Goal: Task Accomplishment & Management: Use online tool/utility

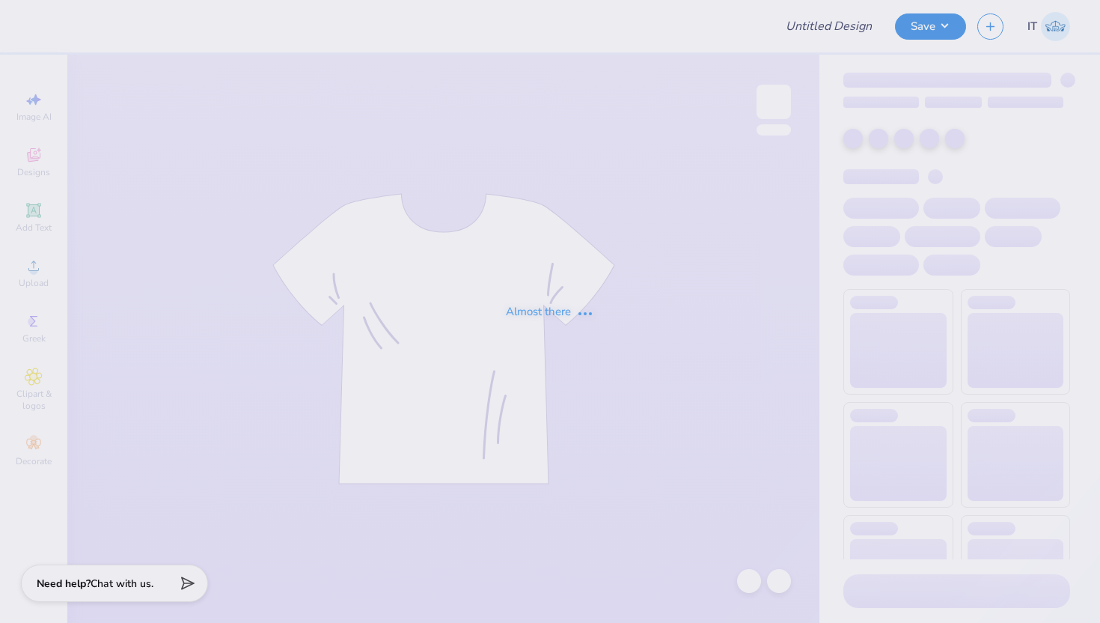
type input "Shirts for Miles for [PERSON_NAME]"
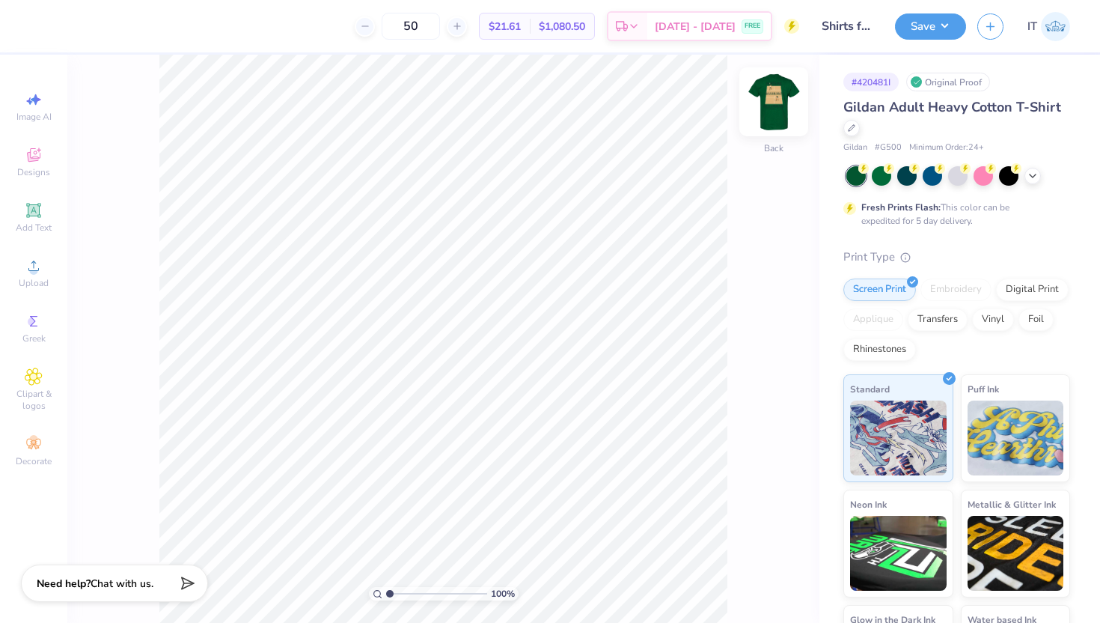
click at [773, 102] on img at bounding box center [774, 102] width 60 height 60
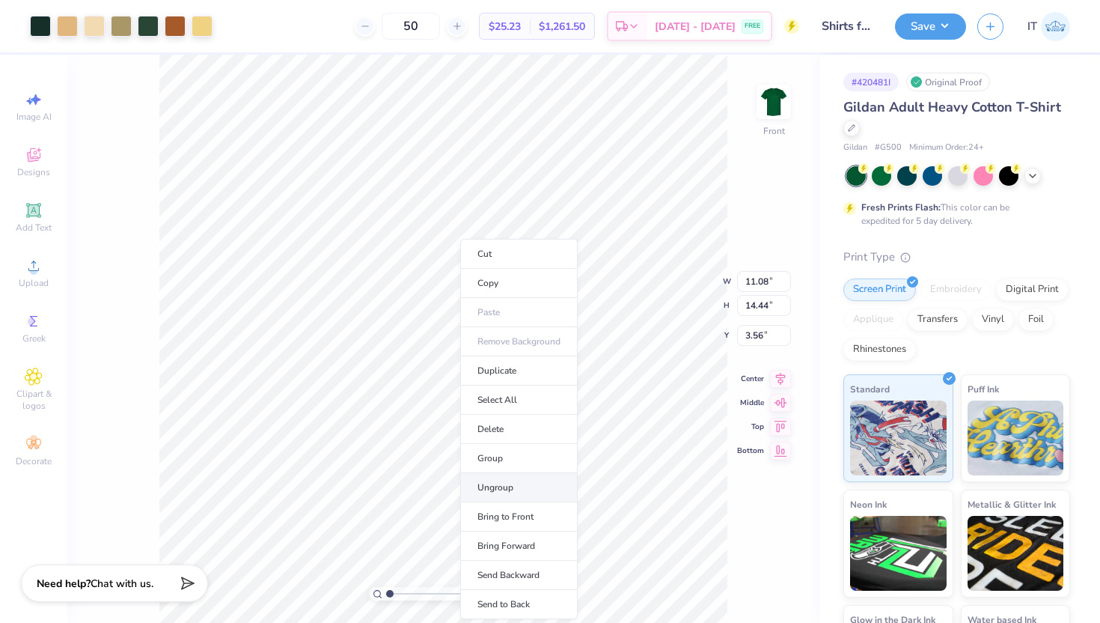
click at [522, 477] on li "Ungroup" at bounding box center [518, 487] width 117 height 29
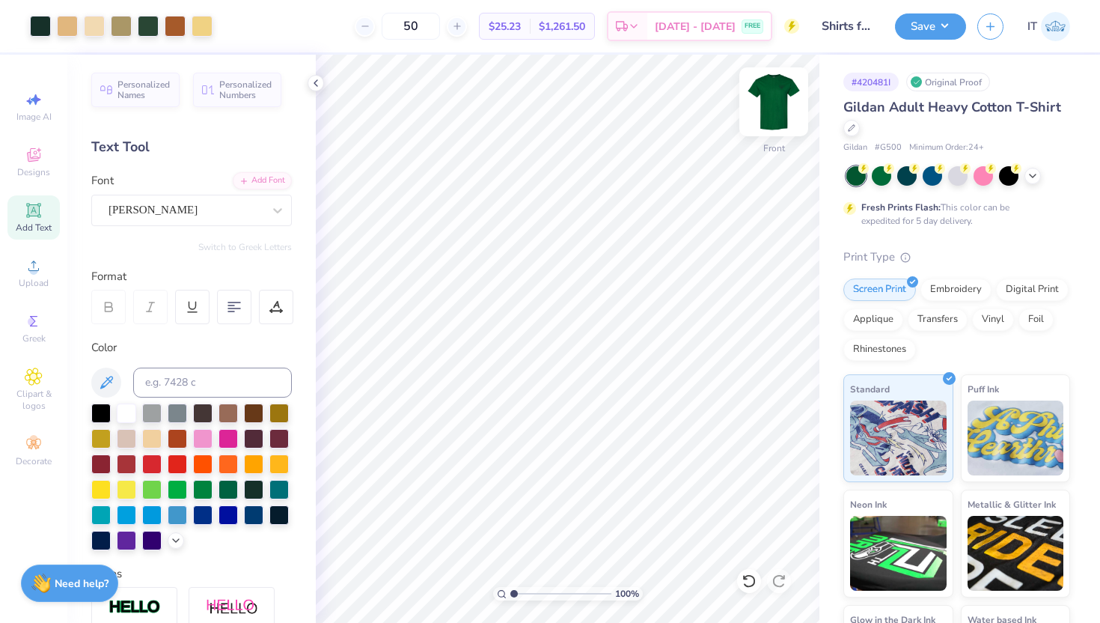
click at [769, 105] on img at bounding box center [774, 102] width 60 height 60
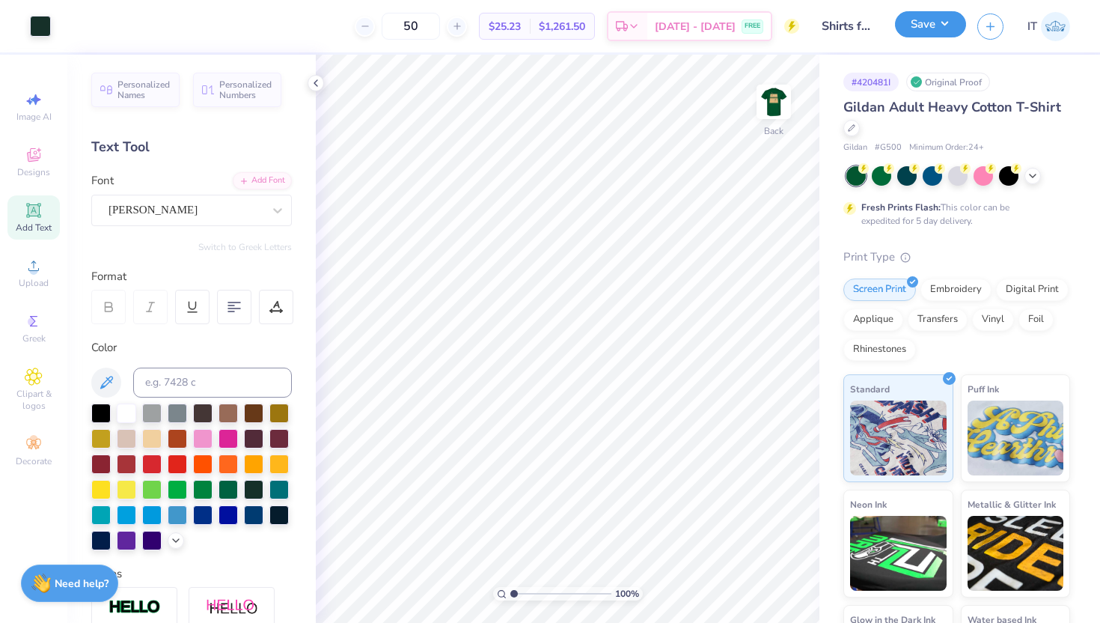
click at [918, 14] on button "Save" at bounding box center [930, 24] width 71 height 26
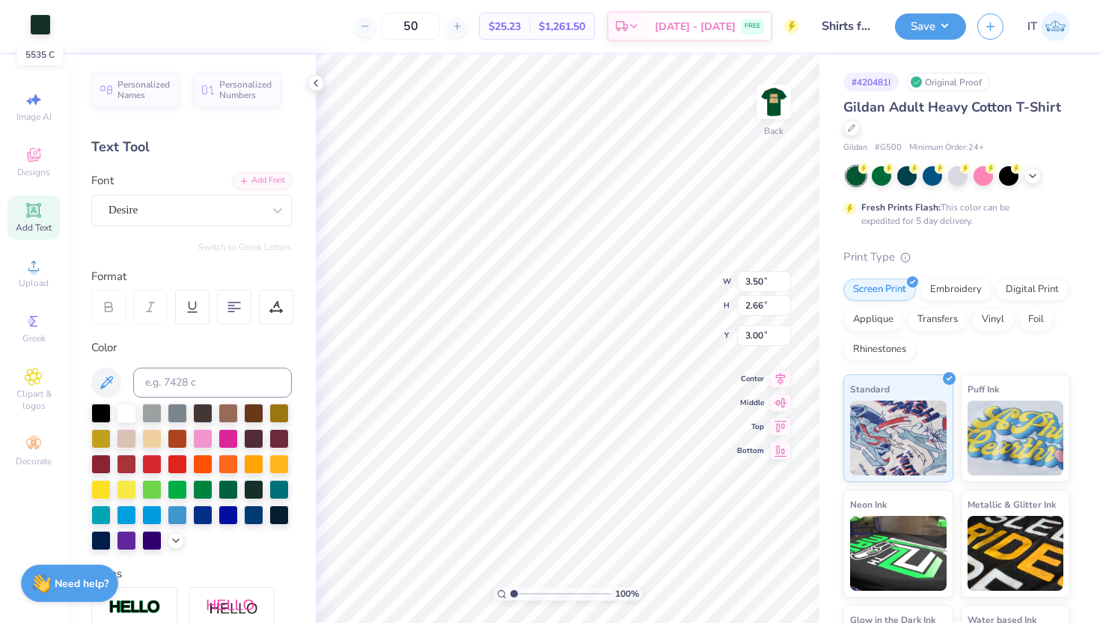
click at [43, 19] on div at bounding box center [40, 24] width 21 height 21
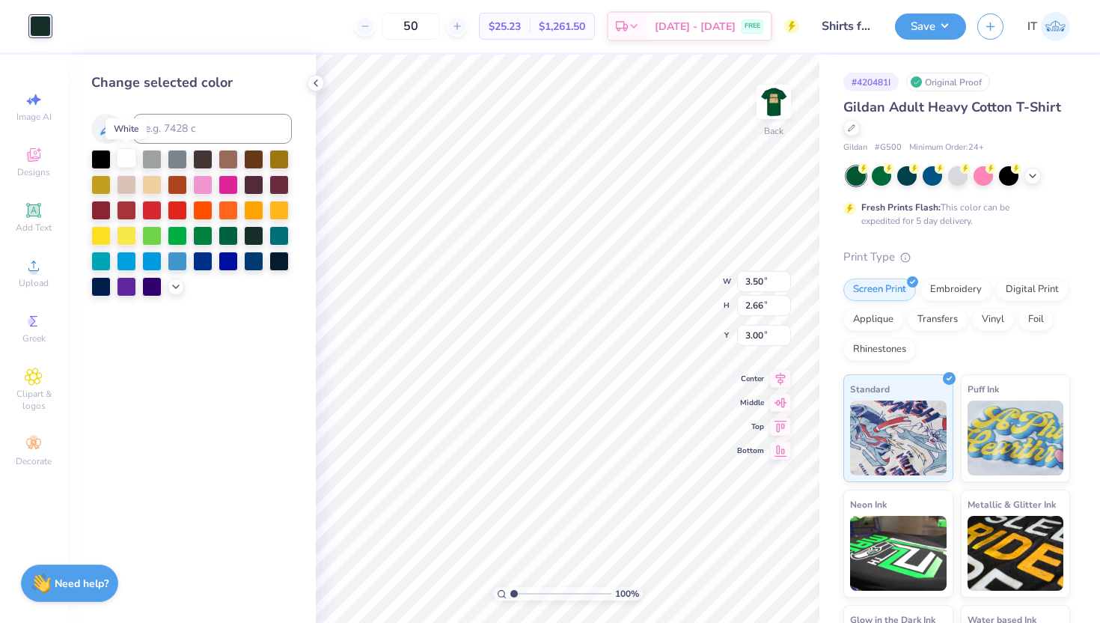
click at [128, 155] on div at bounding box center [126, 157] width 19 height 19
click at [674, 278] on div "100 % Back W 3.50 3.50 " H 2.66 2.66 " Y 3.00 3.00 " Center Middle Top Bottom" at bounding box center [568, 339] width 504 height 568
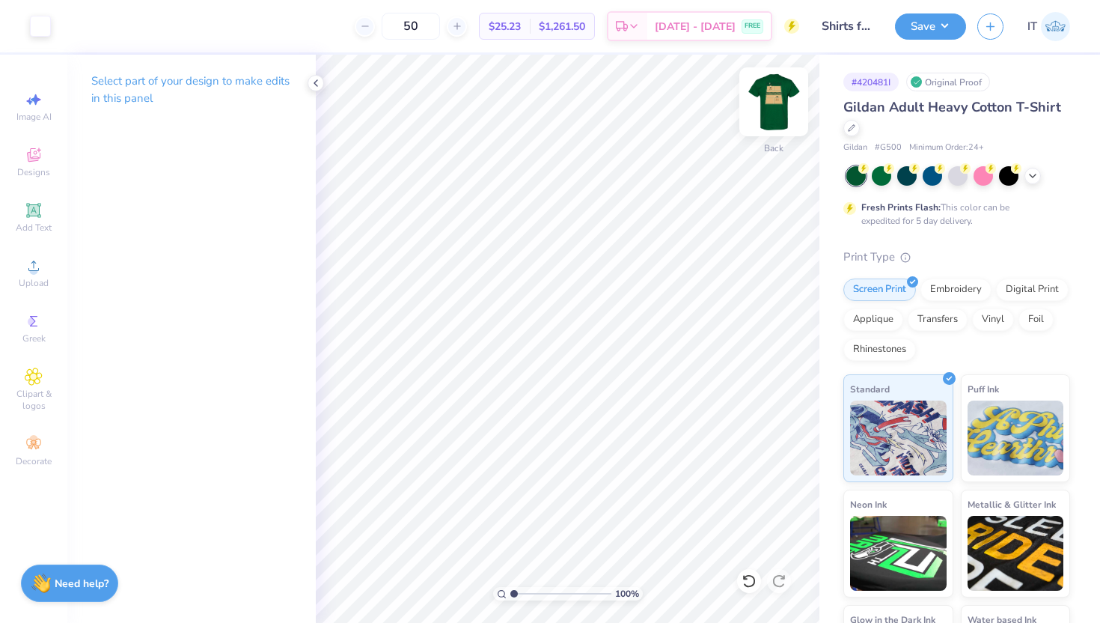
click at [769, 114] on img at bounding box center [774, 102] width 60 height 60
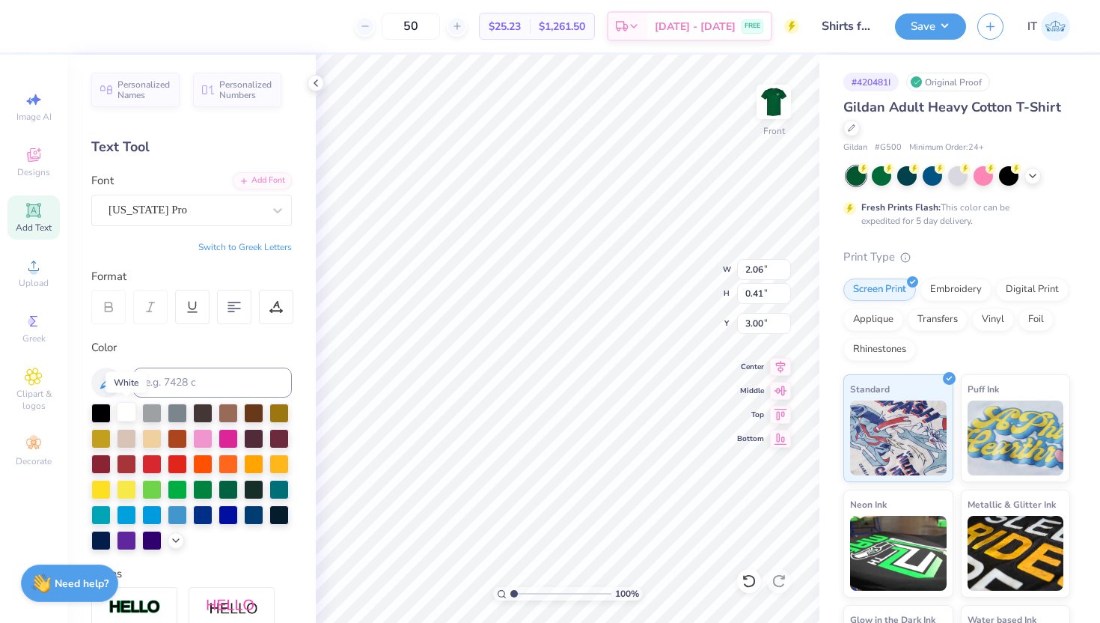
click at [123, 411] on div at bounding box center [126, 411] width 19 height 19
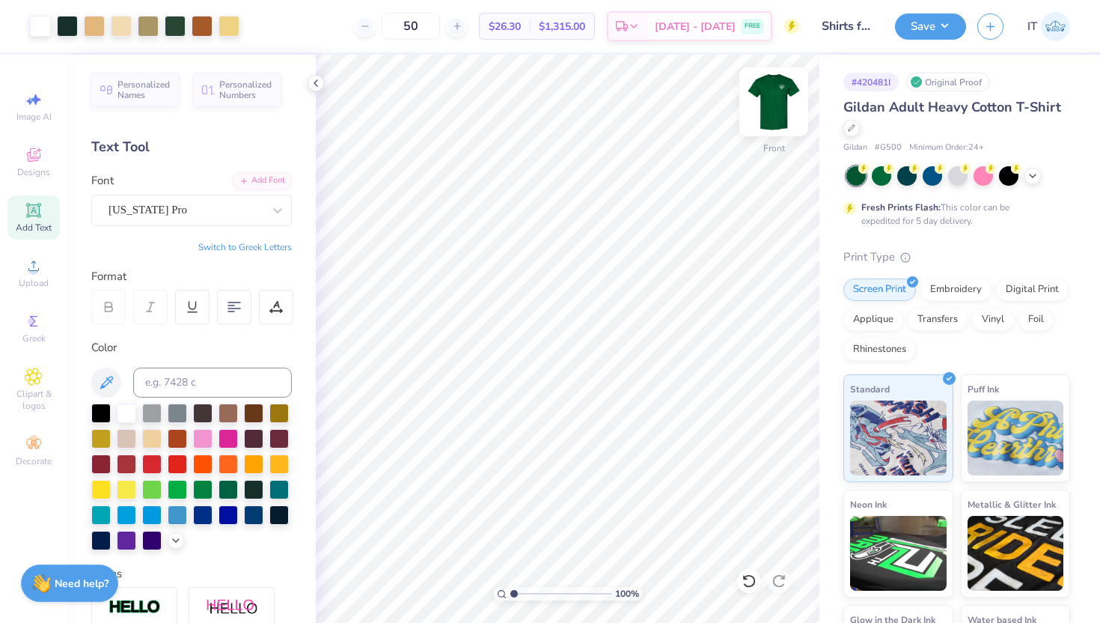
click at [775, 103] on img at bounding box center [774, 102] width 60 height 60
click at [933, 31] on button "Save" at bounding box center [930, 24] width 71 height 26
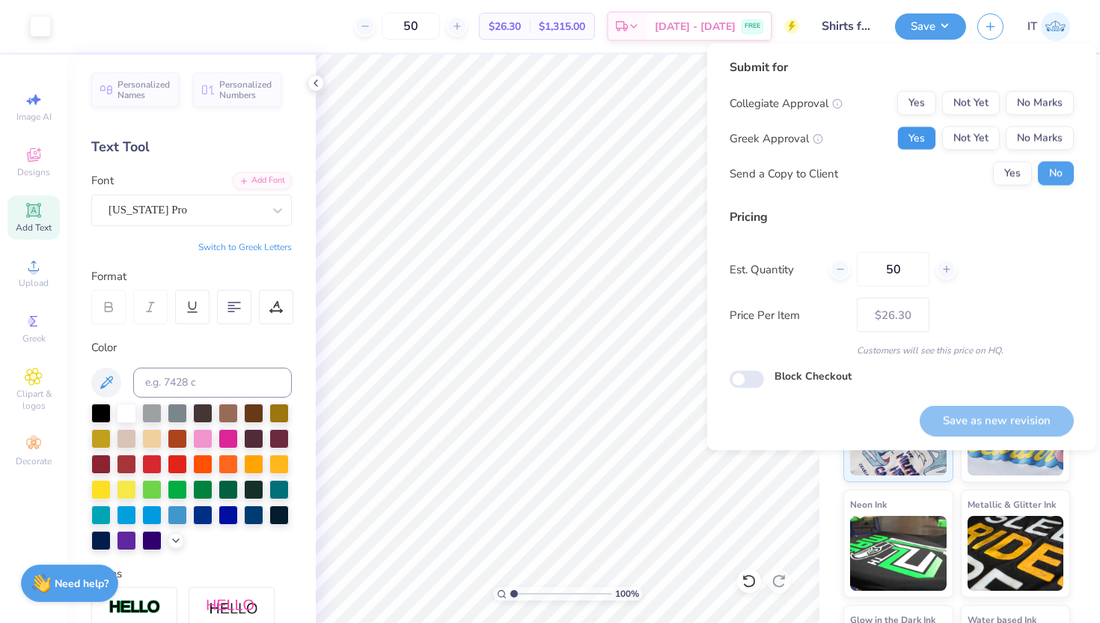
click at [920, 135] on button "Yes" at bounding box center [916, 138] width 39 height 24
click at [1047, 108] on button "No Marks" at bounding box center [1040, 103] width 68 height 24
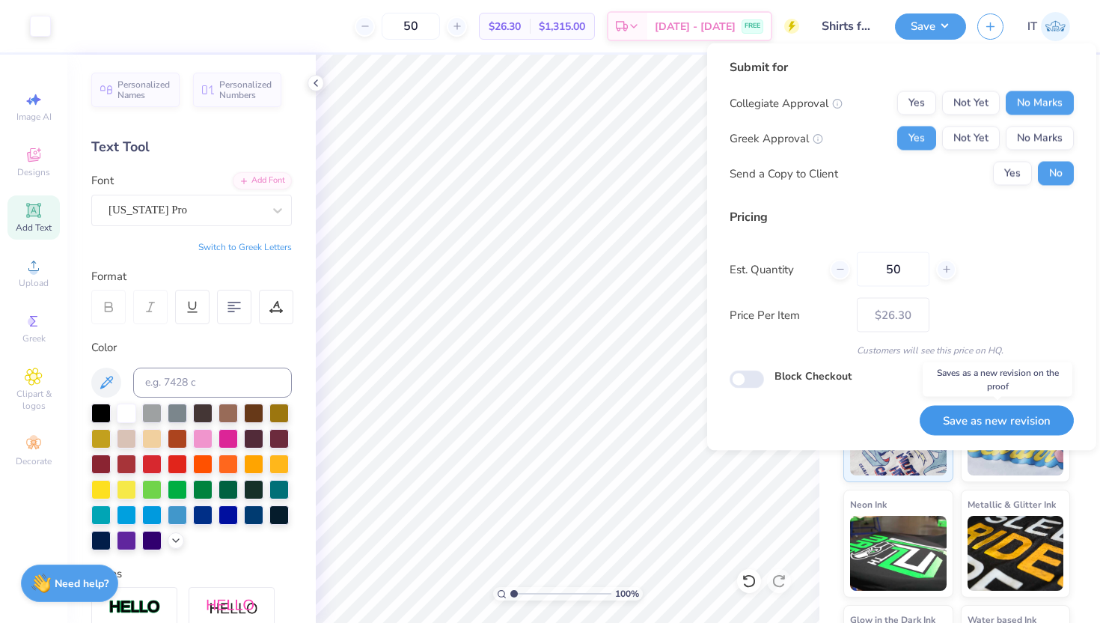
click at [1030, 421] on button "Save as new revision" at bounding box center [997, 420] width 154 height 31
type input "$26.30"
